Goal: Task Accomplishment & Management: Manage account settings

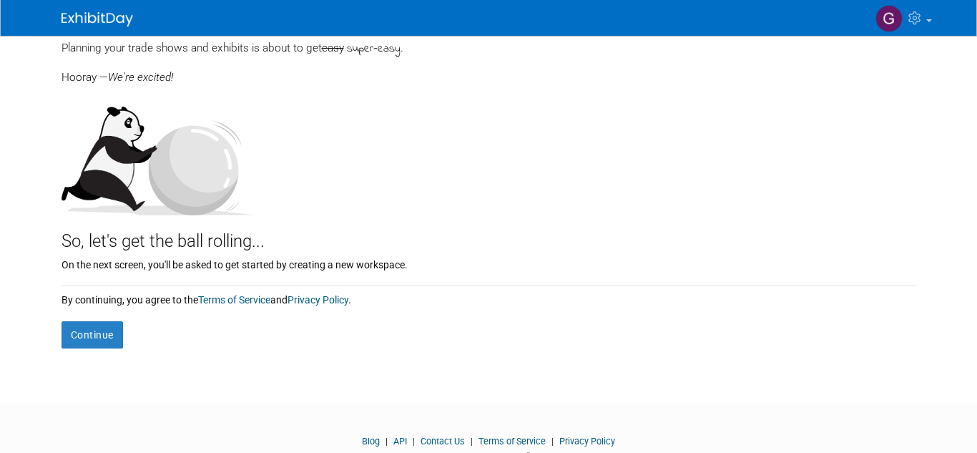
scroll to position [96, 0]
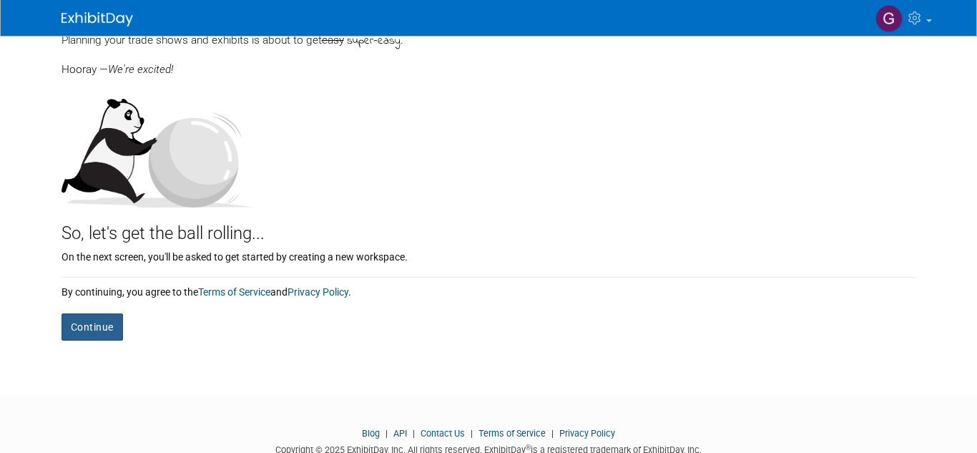
click at [99, 333] on button "Continue" at bounding box center [91, 326] width 61 height 27
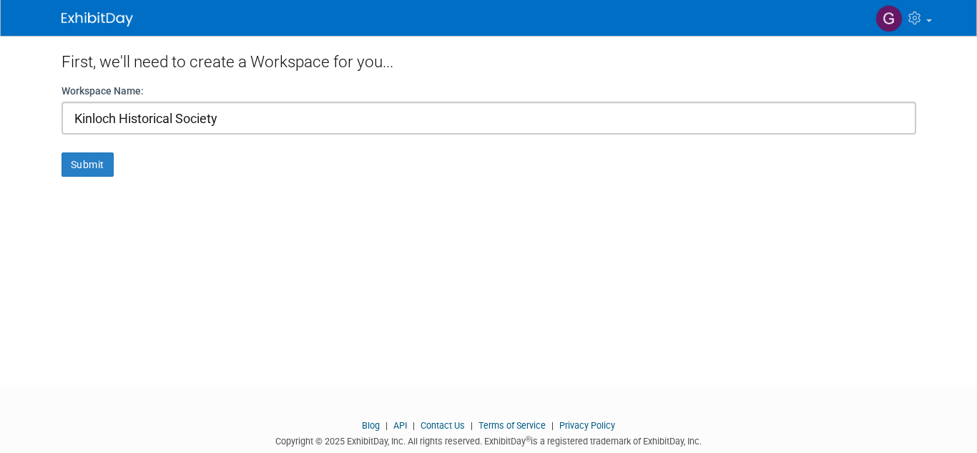
type input "Kinloch Historical Society"
click at [82, 162] on button "Submit" at bounding box center [87, 164] width 52 height 24
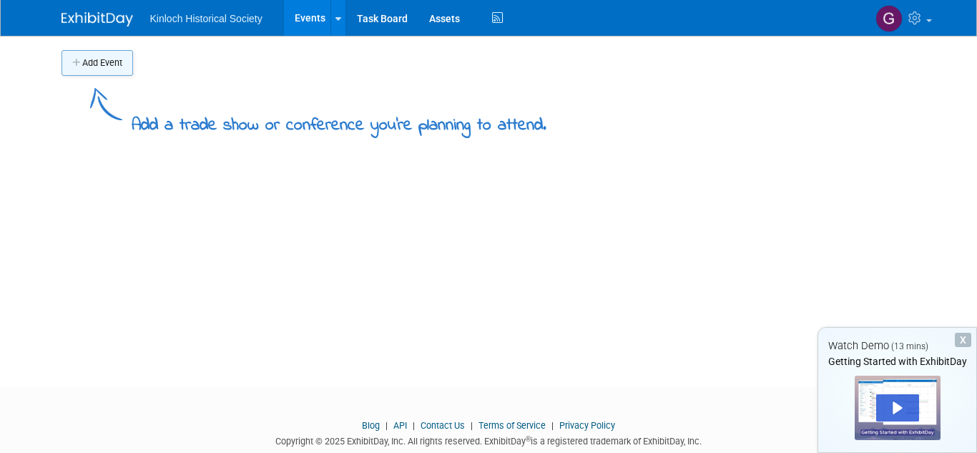
click at [101, 58] on button "Add Event" at bounding box center [97, 63] width 72 height 26
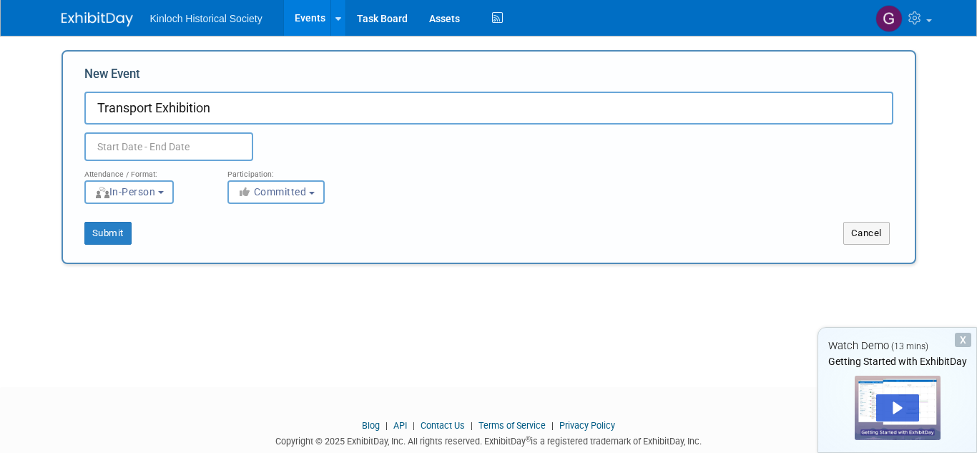
type input "Transport Exhibition"
click at [114, 144] on input "text" at bounding box center [168, 146] width 169 height 29
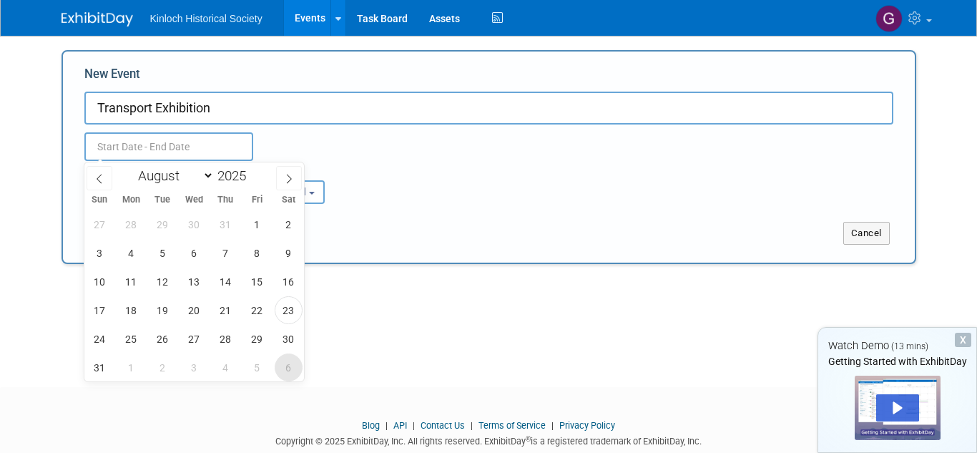
click at [283, 366] on span "6" at bounding box center [289, 367] width 28 height 28
type input "Sep 6, 2025 to Sep 6, 2025"
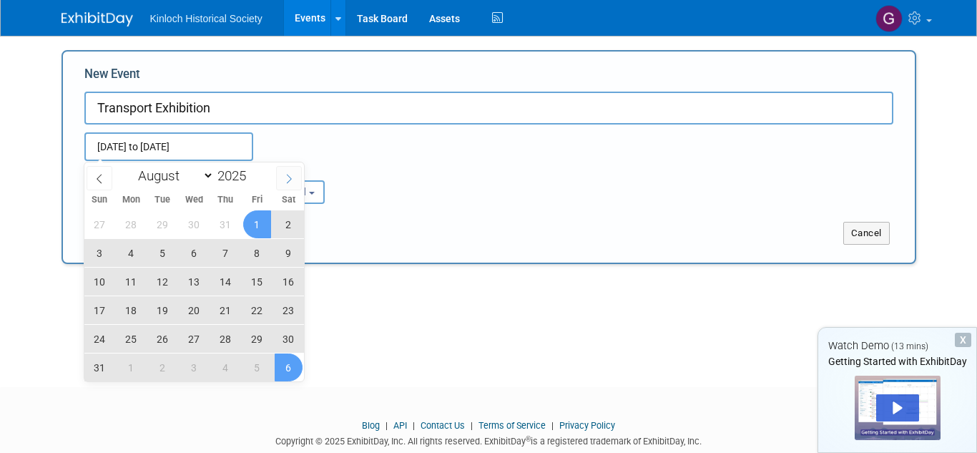
click at [285, 181] on icon at bounding box center [289, 179] width 10 height 10
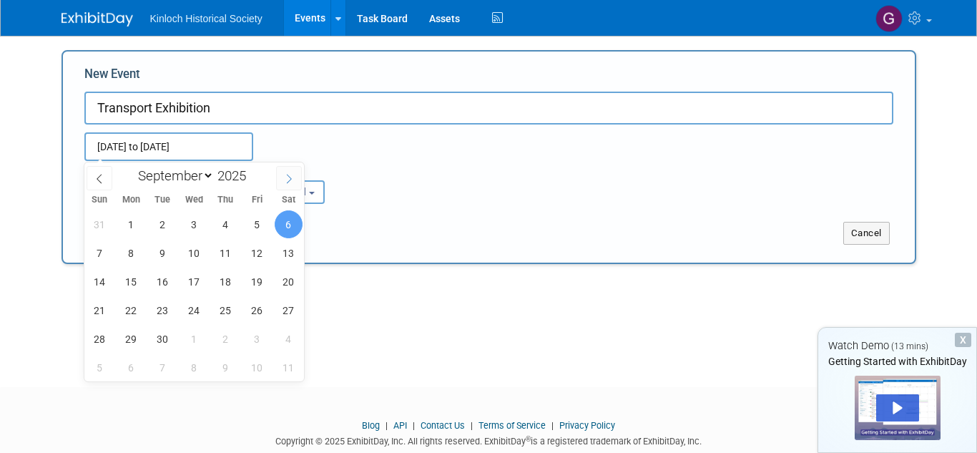
click at [285, 181] on icon at bounding box center [289, 179] width 10 height 10
select select "9"
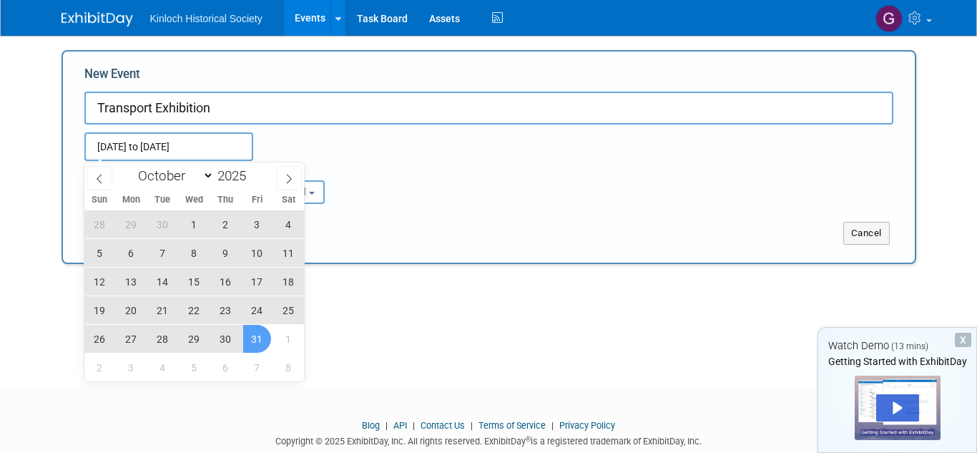
click at [255, 342] on span "31" at bounding box center [257, 339] width 28 height 28
type input "[DATE] to [DATE]"
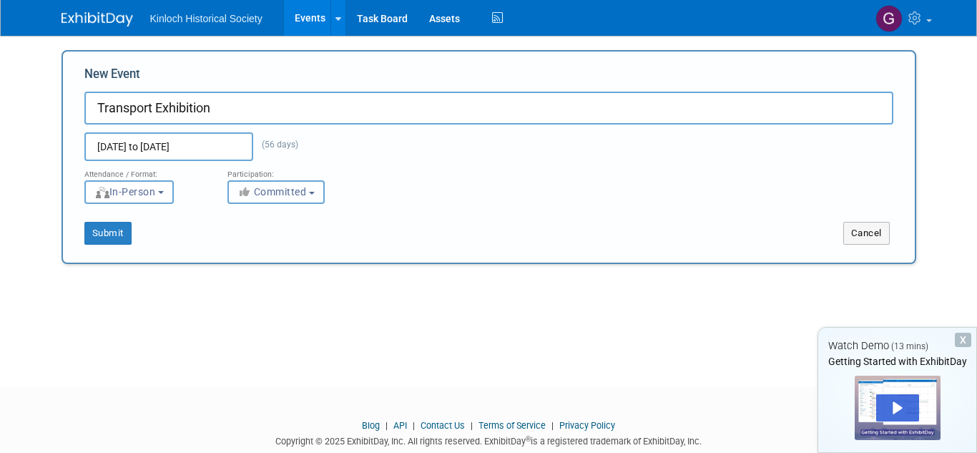
click at [314, 195] on button "Committed" at bounding box center [275, 192] width 97 height 24
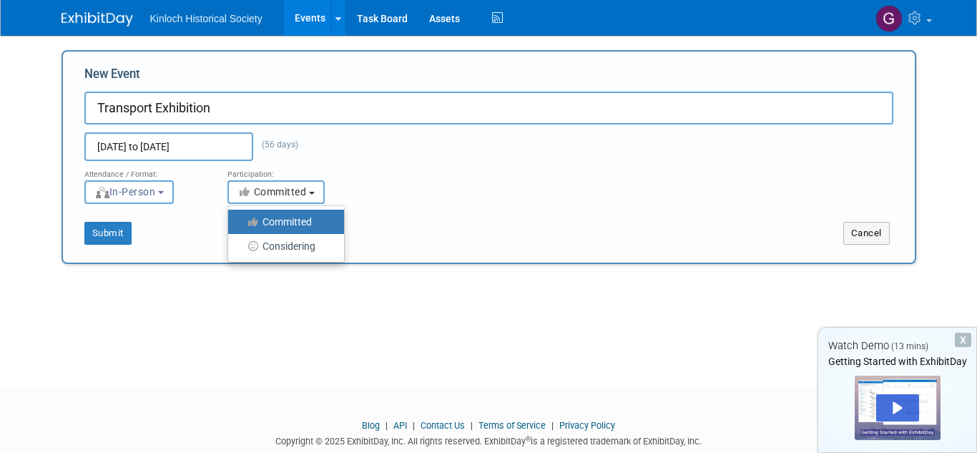
click at [314, 195] on button "Committed" at bounding box center [275, 192] width 97 height 24
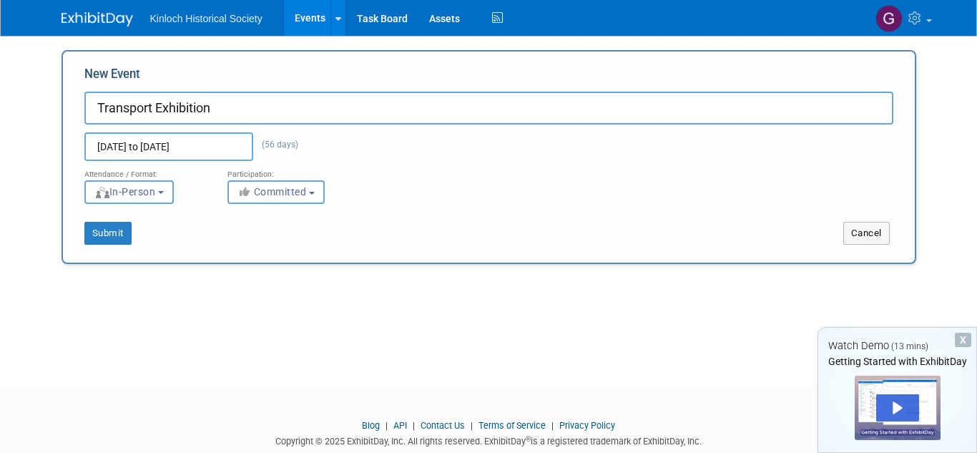
click at [156, 194] on span "In-Person" at bounding box center [124, 191] width 61 height 11
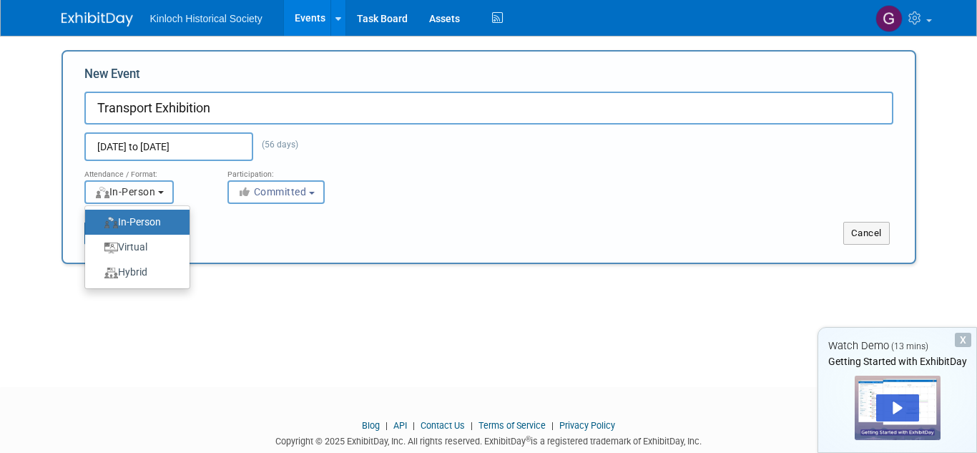
click at [156, 194] on span "In-Person" at bounding box center [124, 191] width 61 height 11
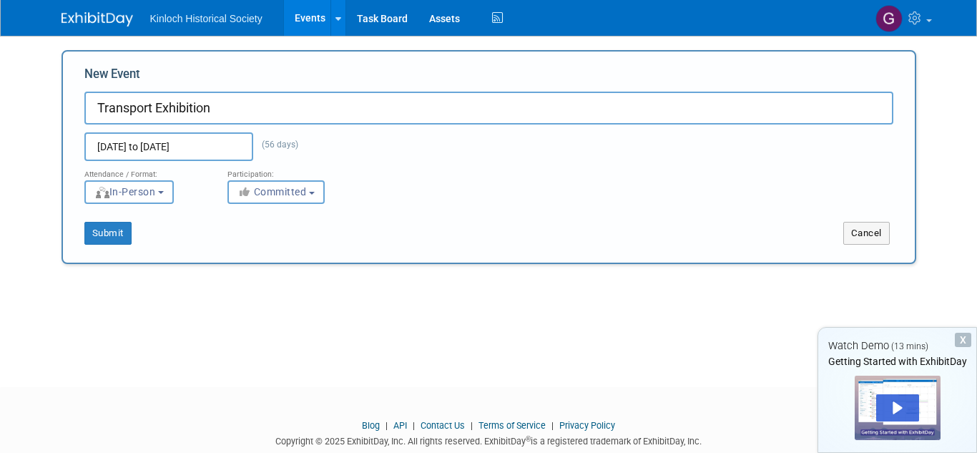
click at [217, 107] on input "Transport Exhibition" at bounding box center [488, 108] width 809 height 33
type input "Kinloch Connections: Transport Through the Years"
click at [111, 234] on button "Submit" at bounding box center [107, 233] width 47 height 23
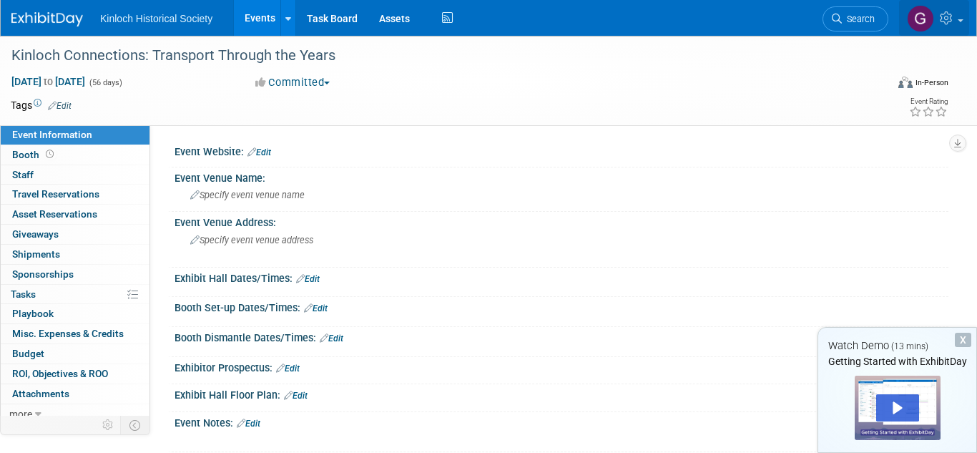
click at [917, 19] on img at bounding box center [920, 18] width 27 height 27
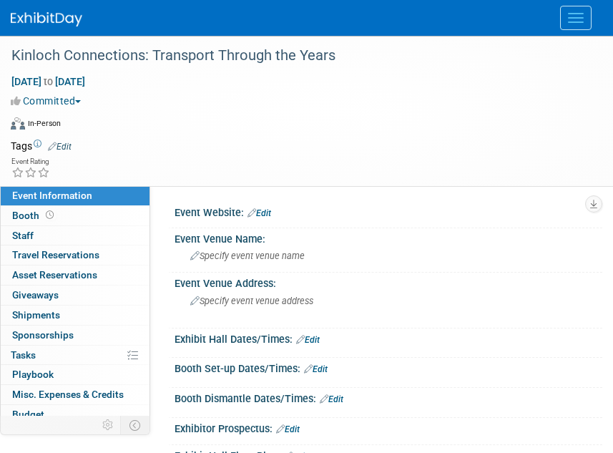
click at [577, 24] on button "Menu" at bounding box center [575, 18] width 31 height 24
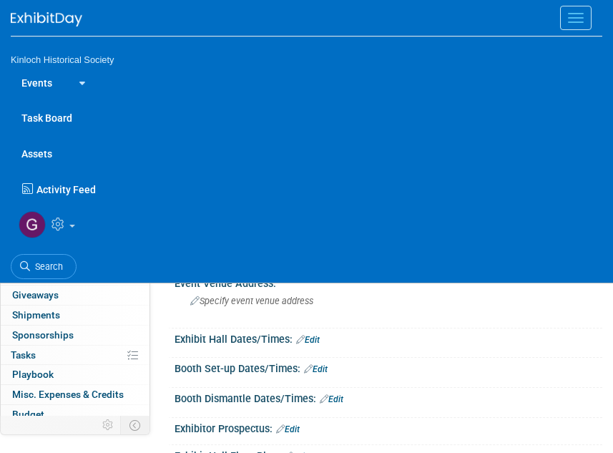
click at [71, 227] on span at bounding box center [72, 226] width 6 height 3
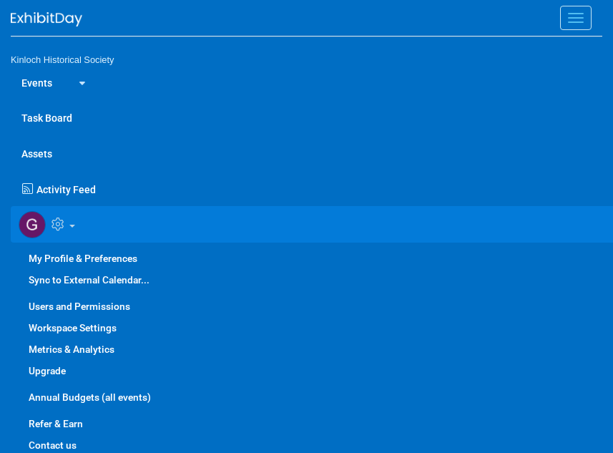
click at [31, 229] on img at bounding box center [32, 224] width 27 height 27
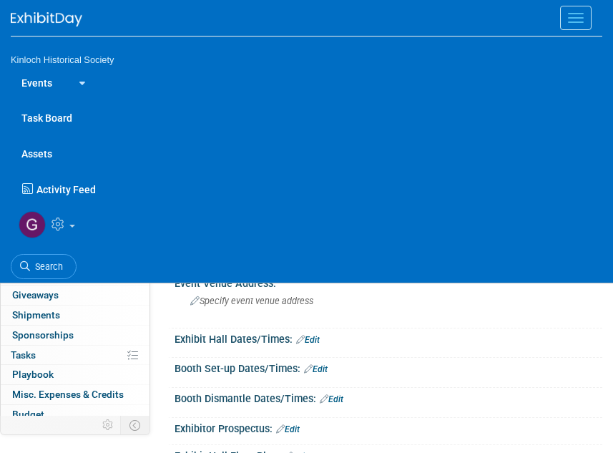
click at [31, 229] on img at bounding box center [32, 224] width 27 height 27
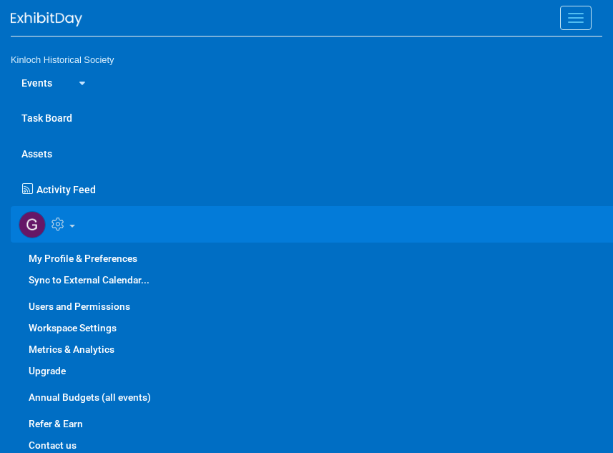
click at [80, 260] on link "My Profile & Preferences" at bounding box center [317, 257] width 613 height 21
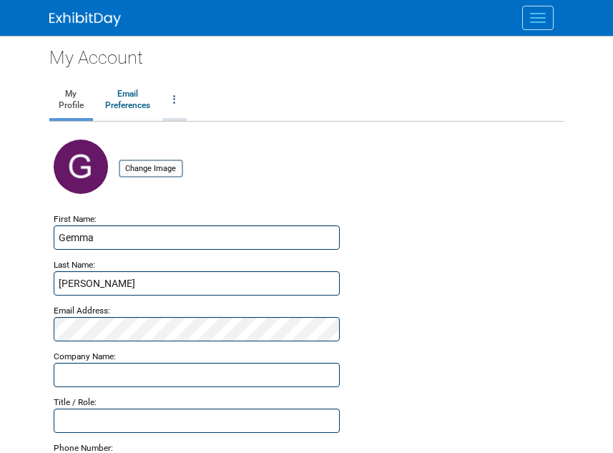
click at [179, 99] on link at bounding box center [174, 100] width 24 height 36
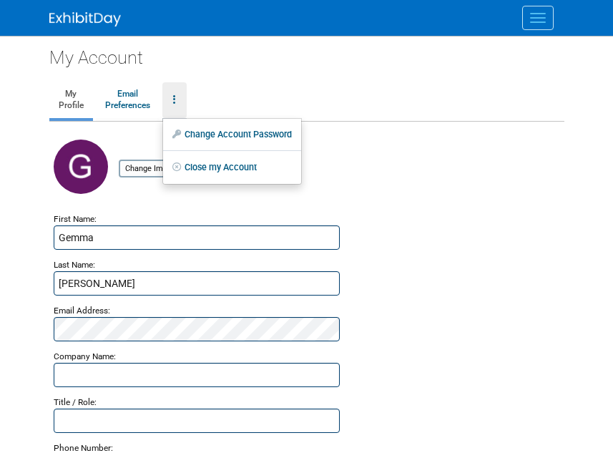
click at [201, 172] on link "Close my Account" at bounding box center [232, 167] width 138 height 21
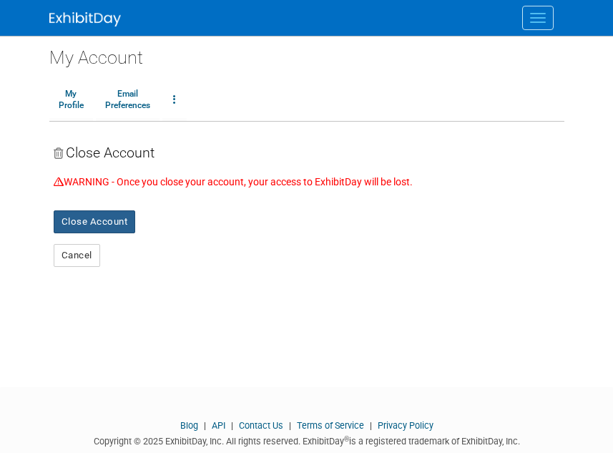
click at [92, 217] on button "Close Account" at bounding box center [95, 221] width 82 height 23
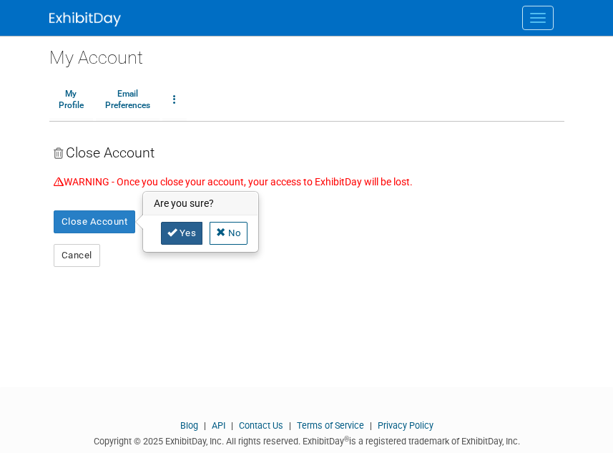
click at [177, 232] on link "Yes" at bounding box center [182, 233] width 42 height 23
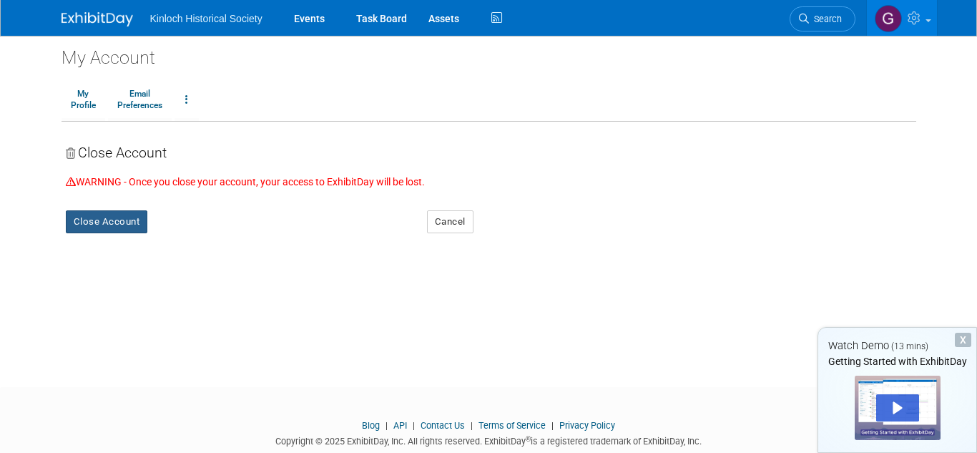
click at [107, 218] on button "Close Account" at bounding box center [107, 221] width 82 height 23
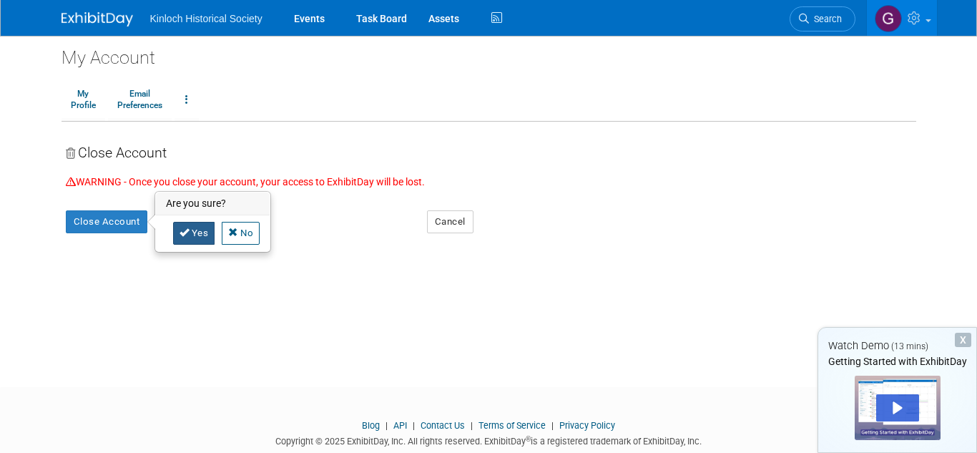
click at [187, 234] on icon at bounding box center [184, 231] width 10 height 9
